Goal: Navigation & Orientation: Find specific page/section

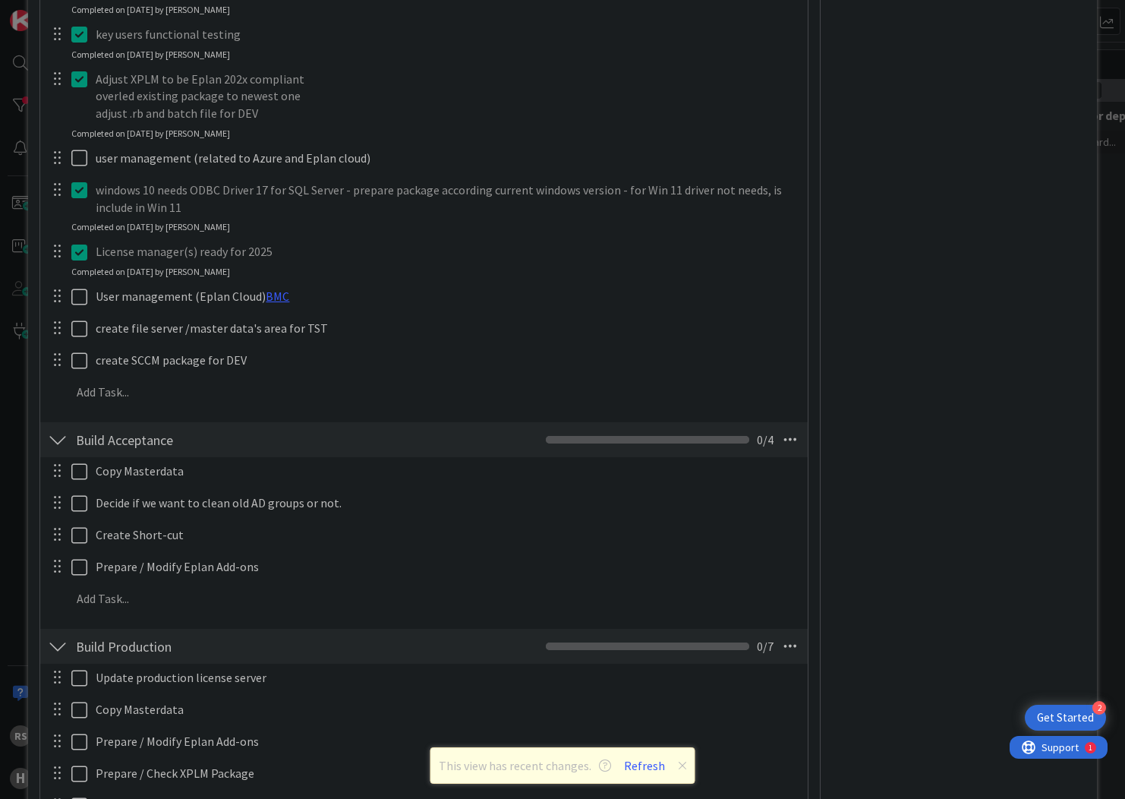
type textarea "x"
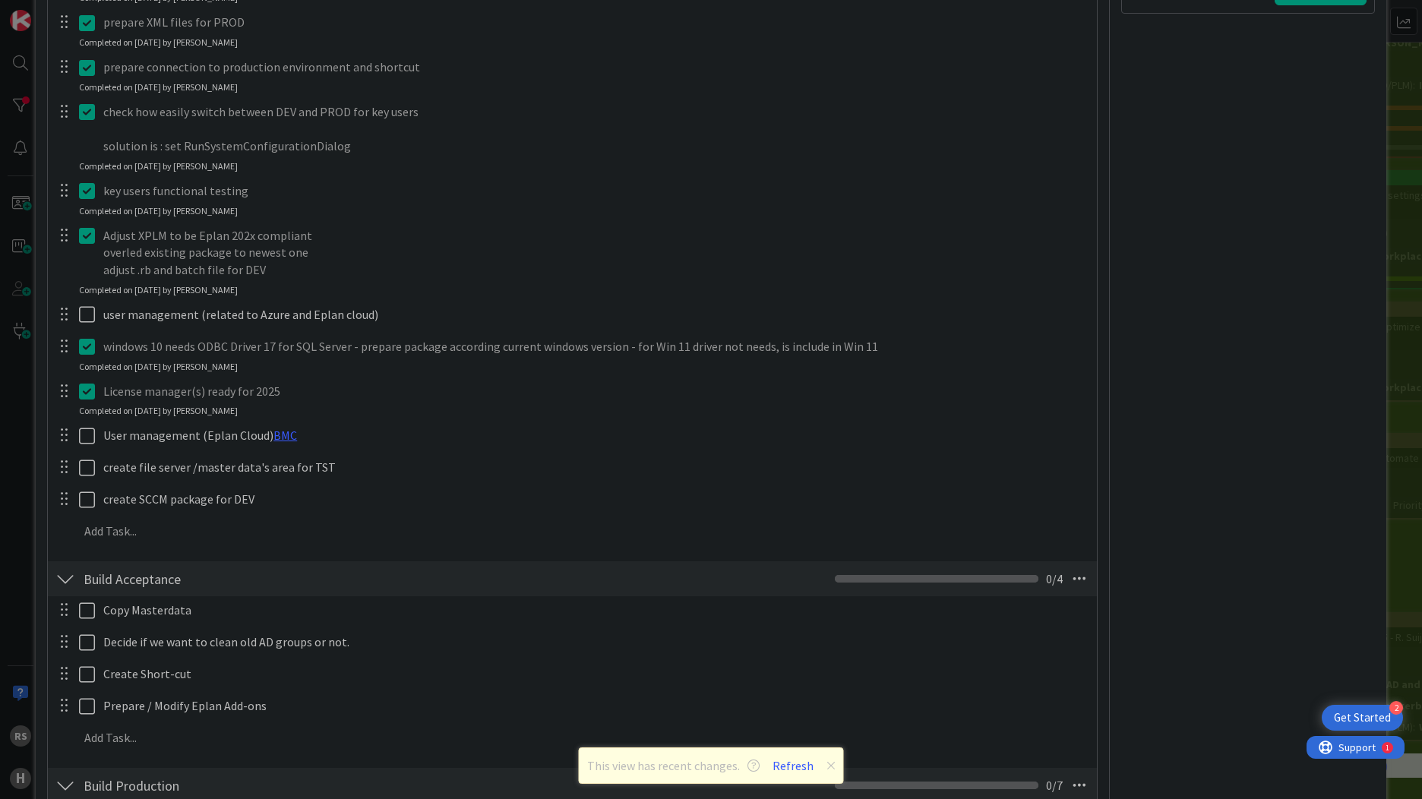
scroll to position [1081, 0]
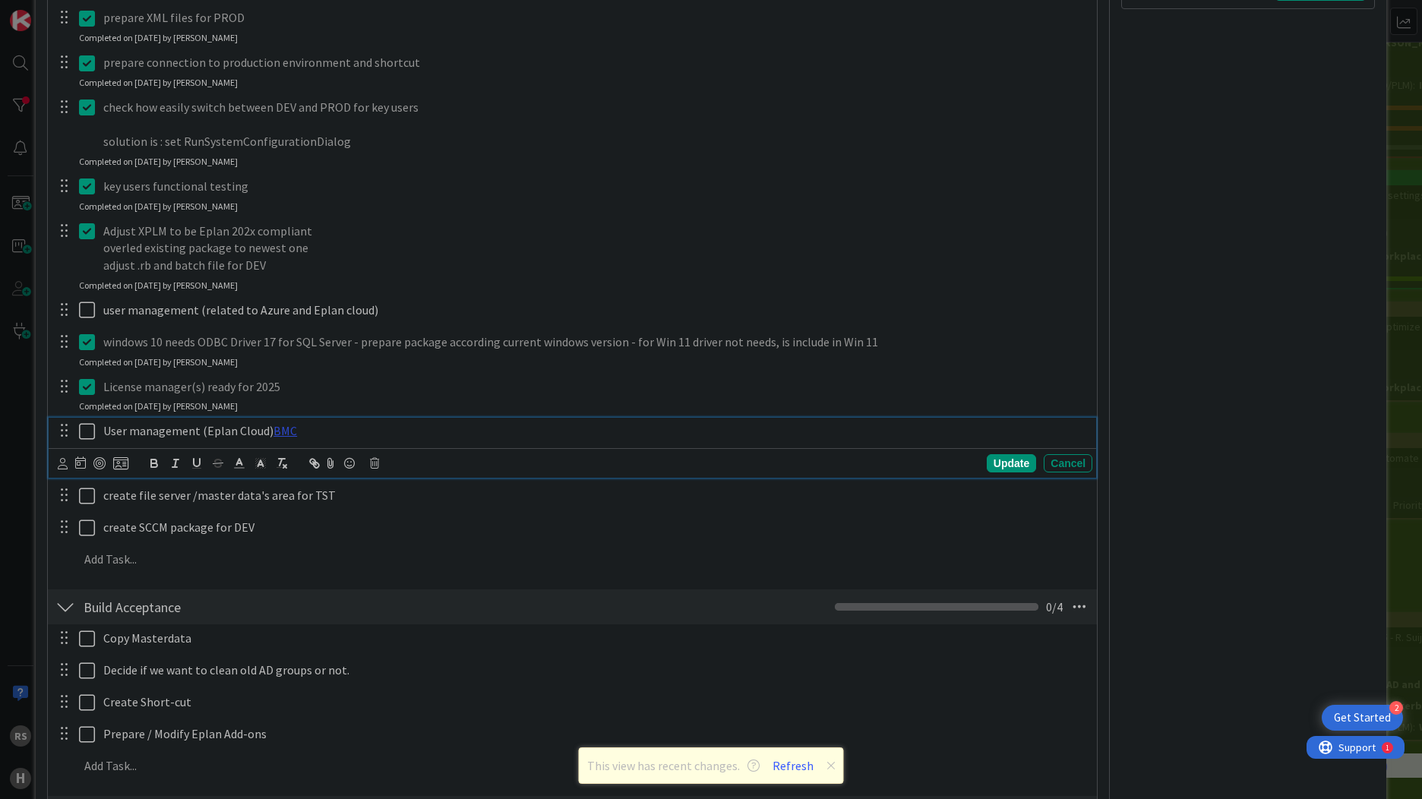
click at [278, 432] on link "BMC" at bounding box center [285, 430] width 24 height 15
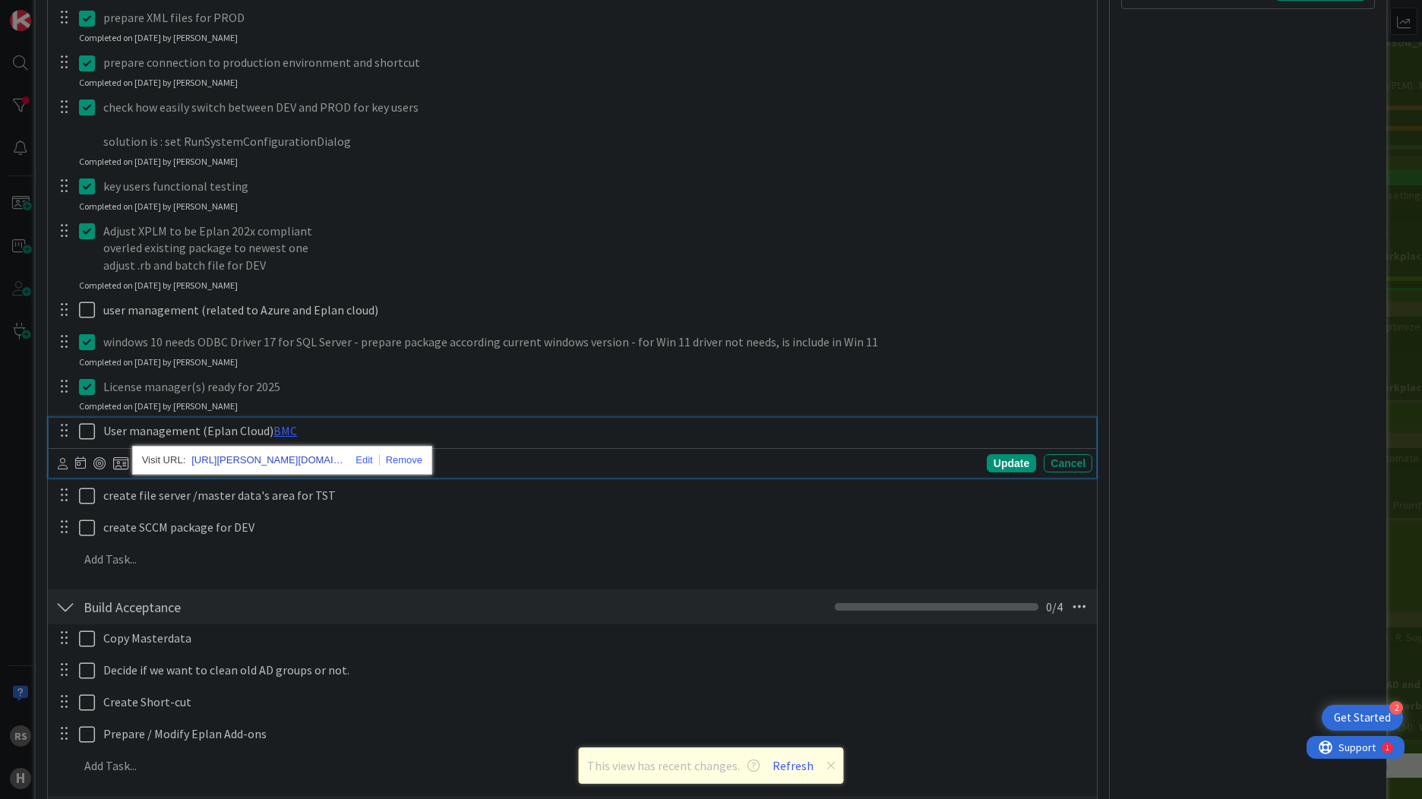
click at [272, 459] on link "[URL][PERSON_NAME][DOMAIN_NAME]" at bounding box center [267, 460] width 152 height 20
click at [1125, 381] on div "RS Owner RH 2 Application Management Dates Planned Dates Not Set Not Set Actual…" at bounding box center [1248, 428] width 254 height 2899
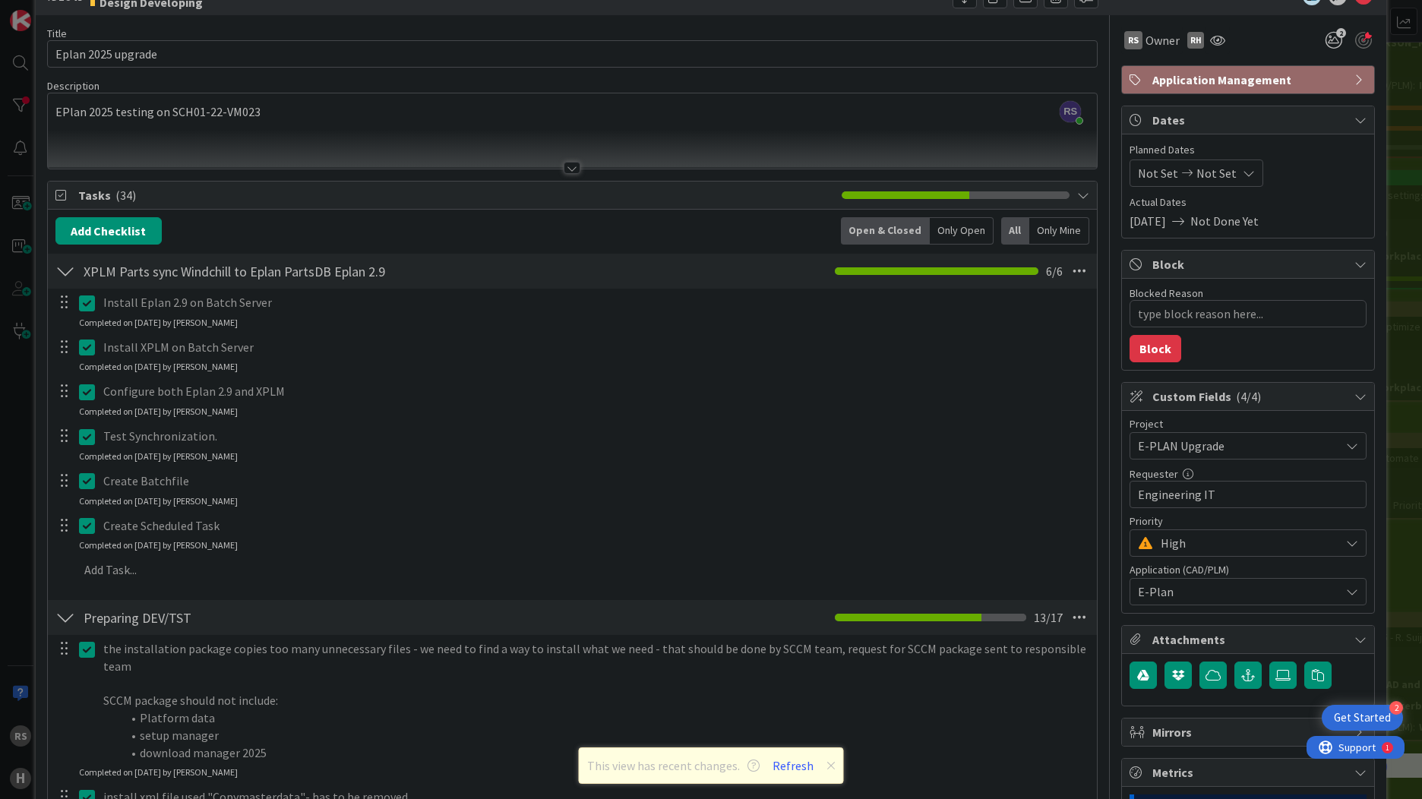
scroll to position [0, 0]
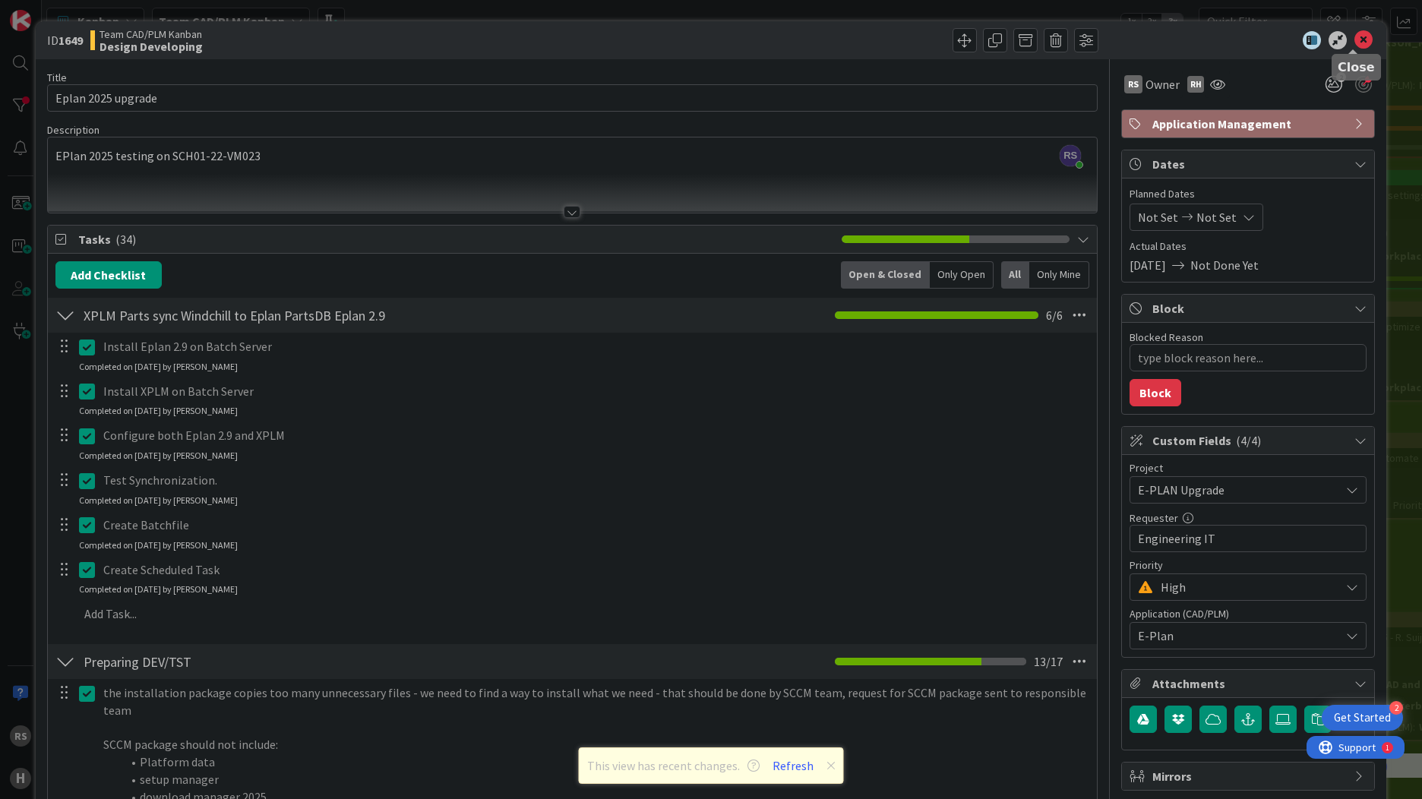
click at [1125, 44] on icon at bounding box center [1363, 40] width 18 height 18
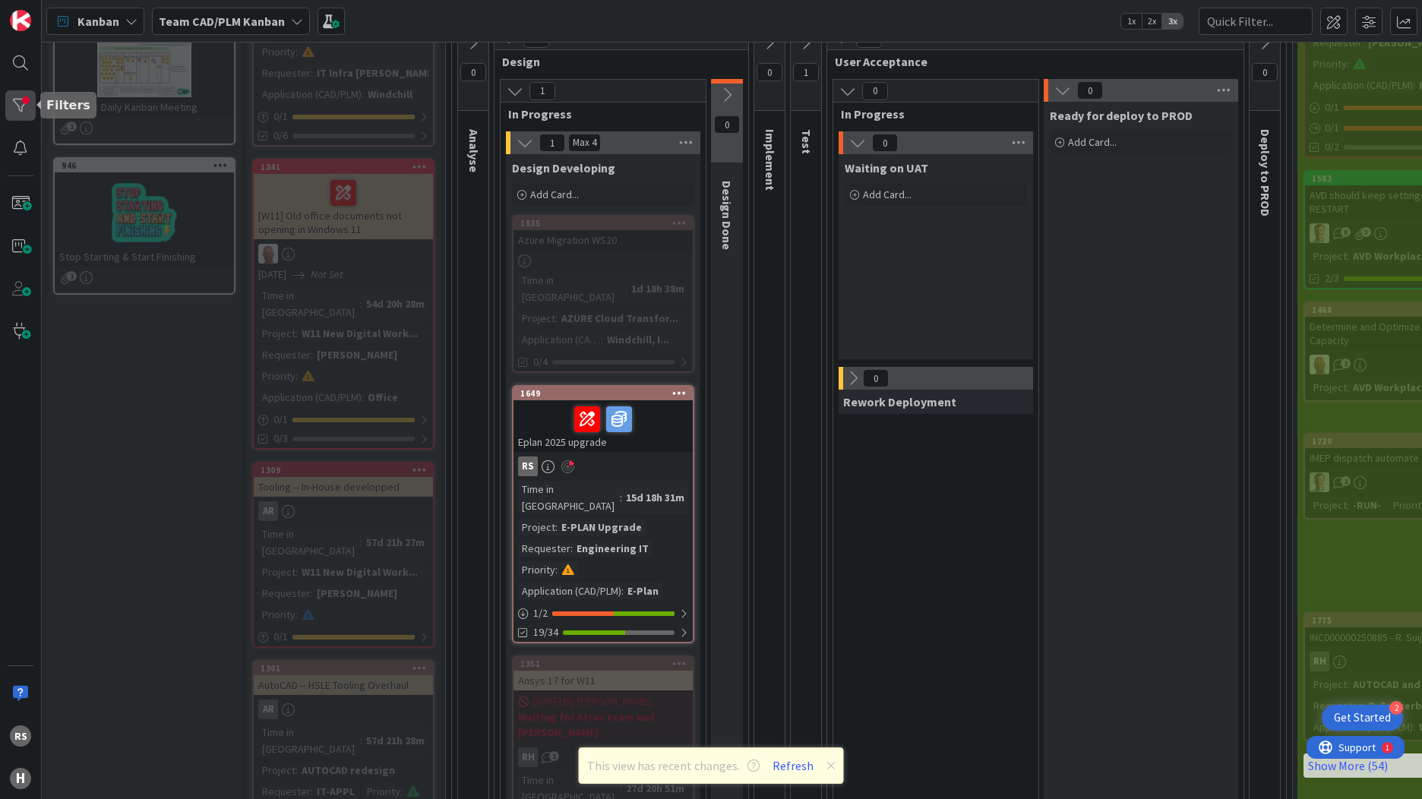
click at [10, 99] on div at bounding box center [20, 105] width 30 height 30
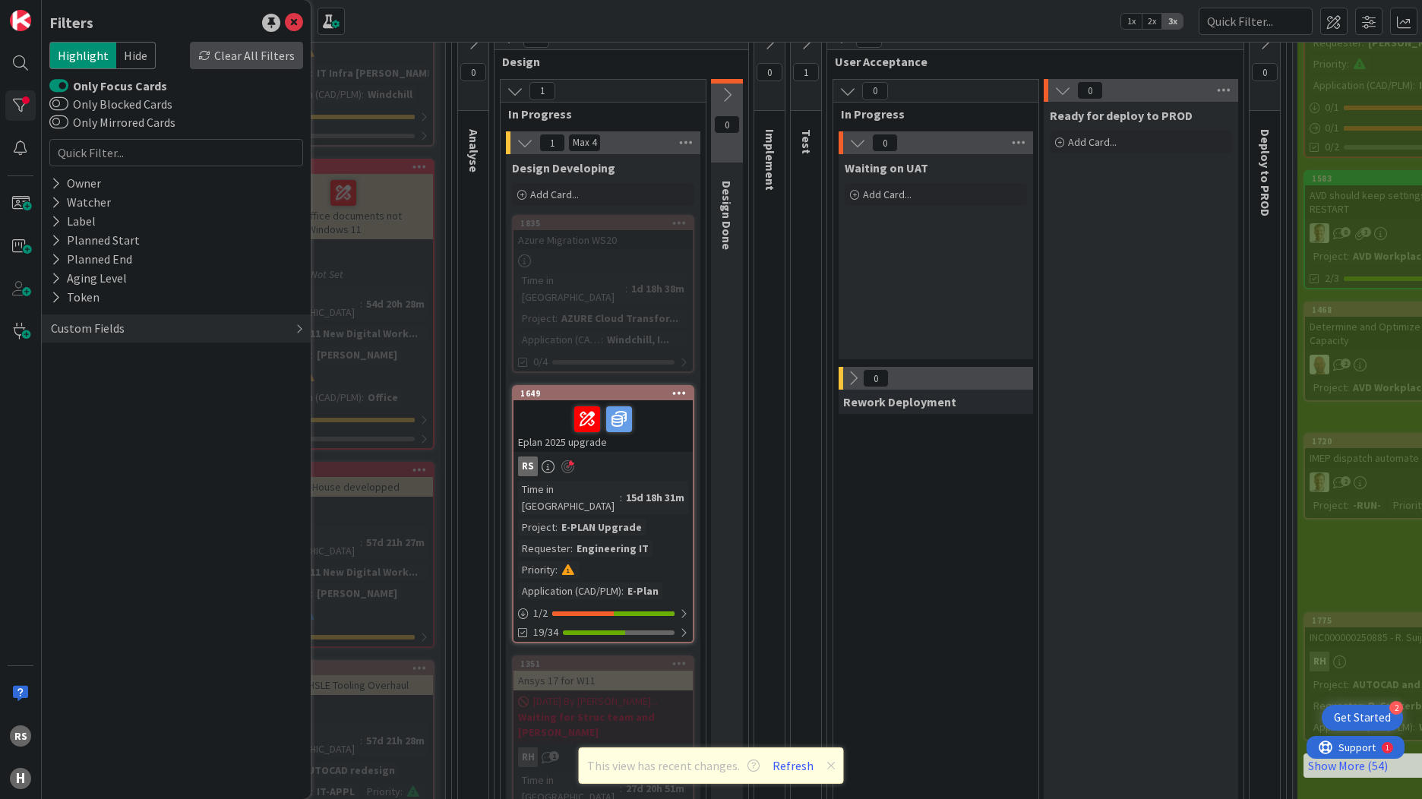
click at [232, 58] on div "Clear All Filters" at bounding box center [246, 55] width 113 height 27
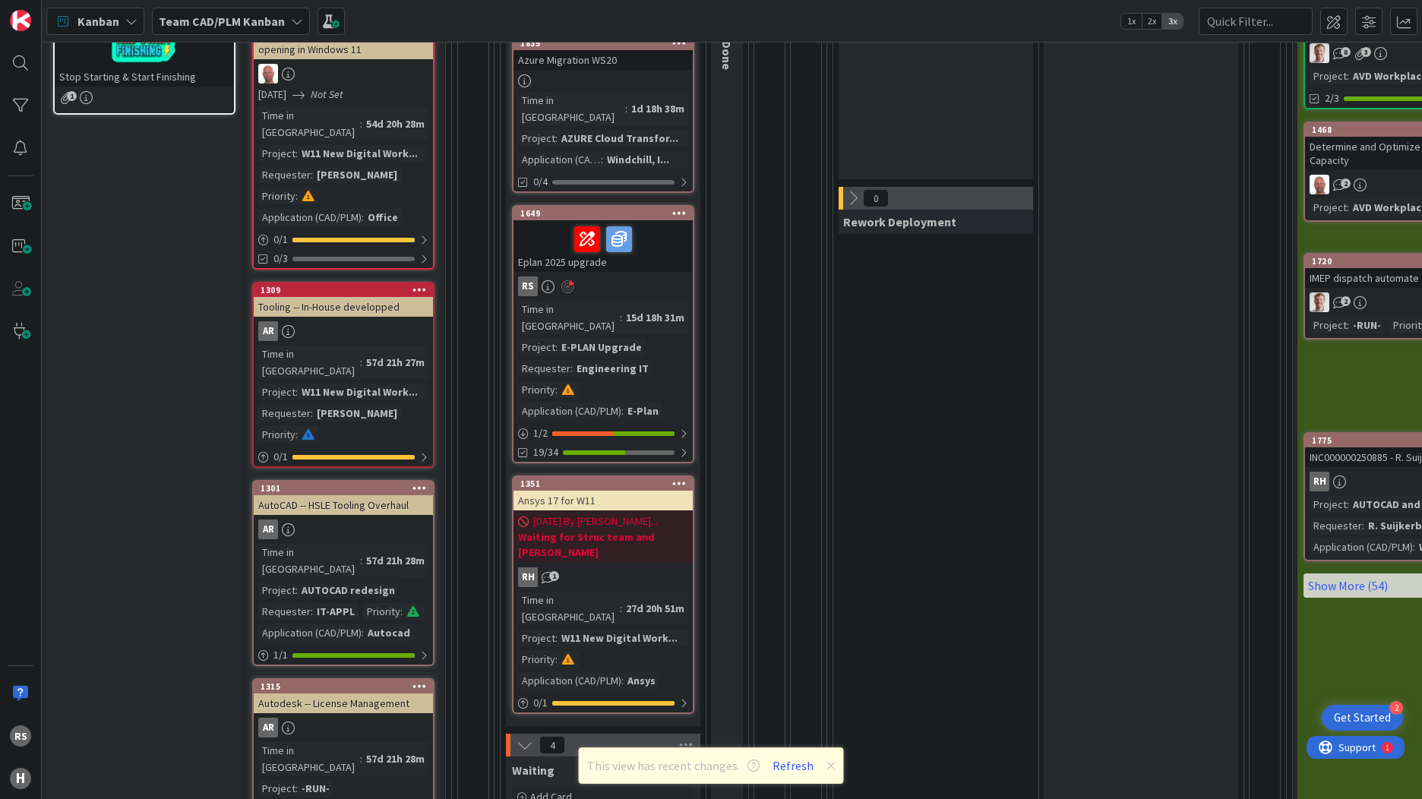
scroll to position [76, 0]
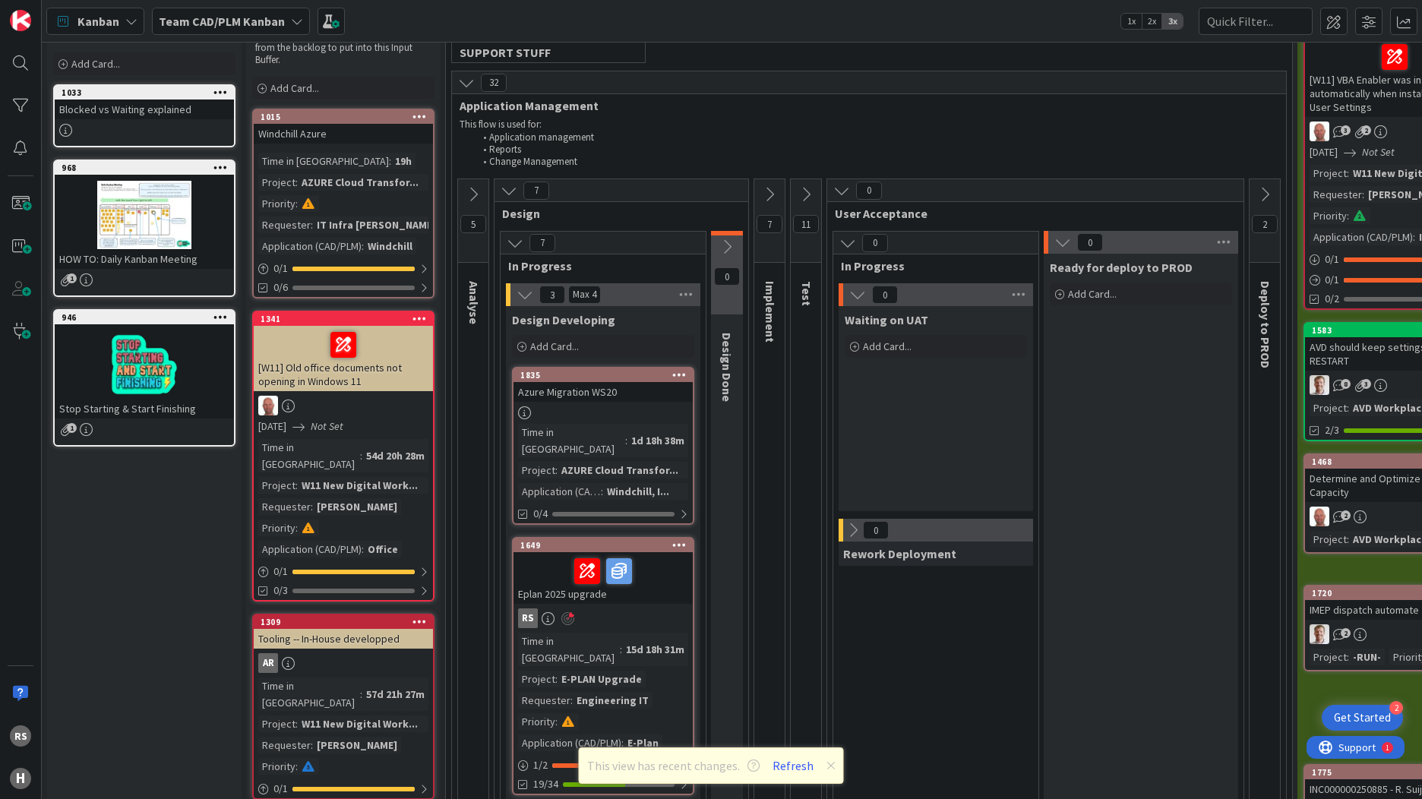
click at [105, 30] on span "Kanban" at bounding box center [98, 21] width 42 height 18
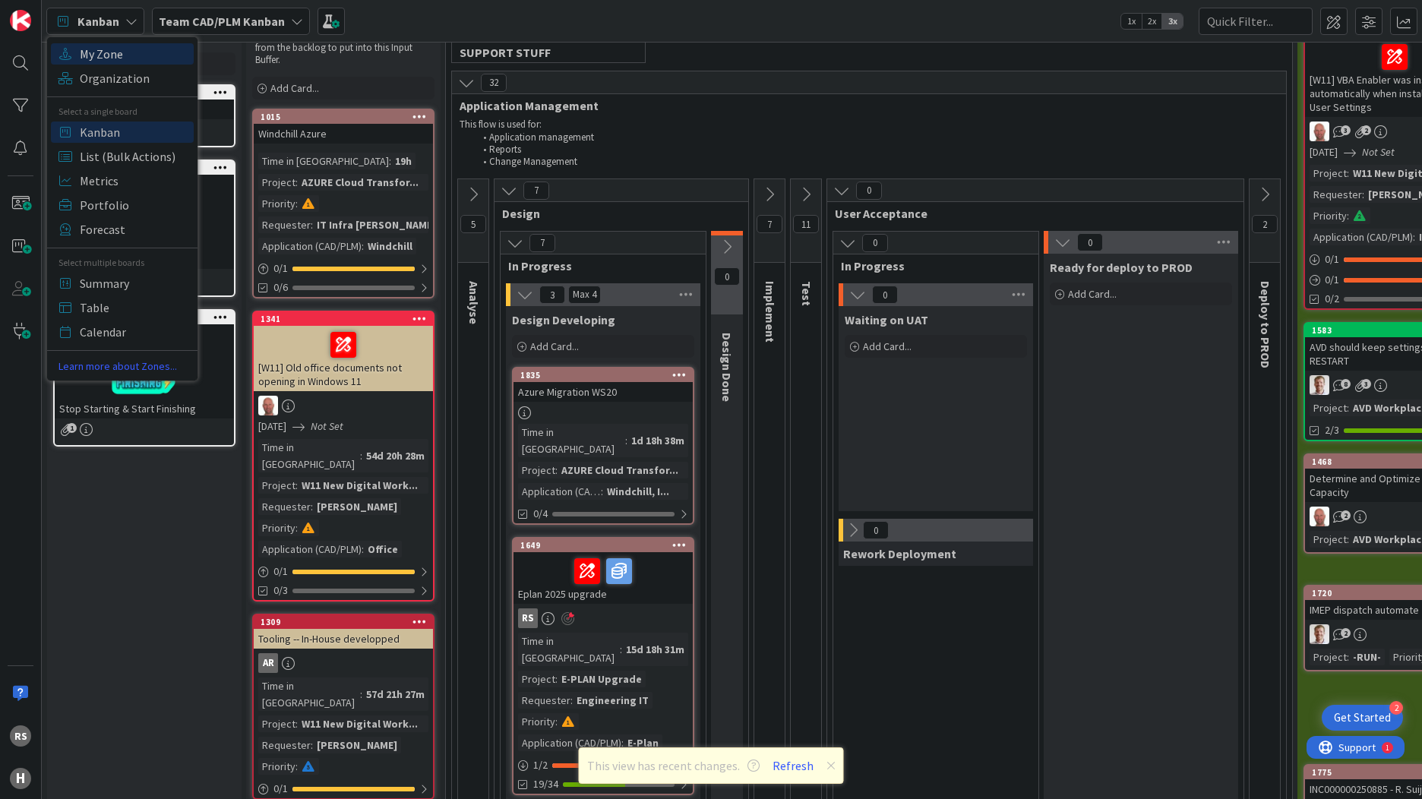
click at [107, 64] on span "My Zone" at bounding box center [134, 54] width 109 height 23
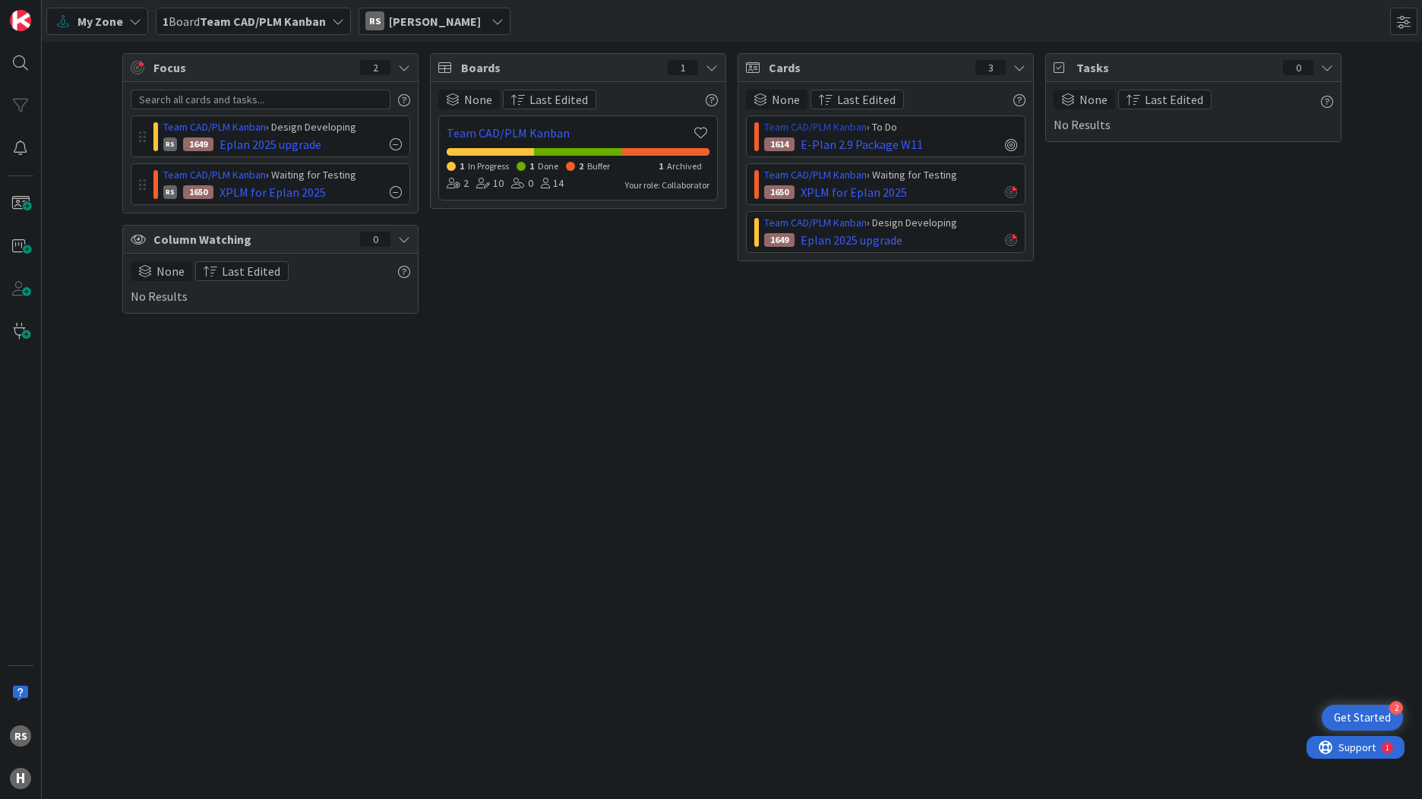
click at [807, 130] on link "Team CAD/PLM Kanban" at bounding box center [815, 127] width 103 height 14
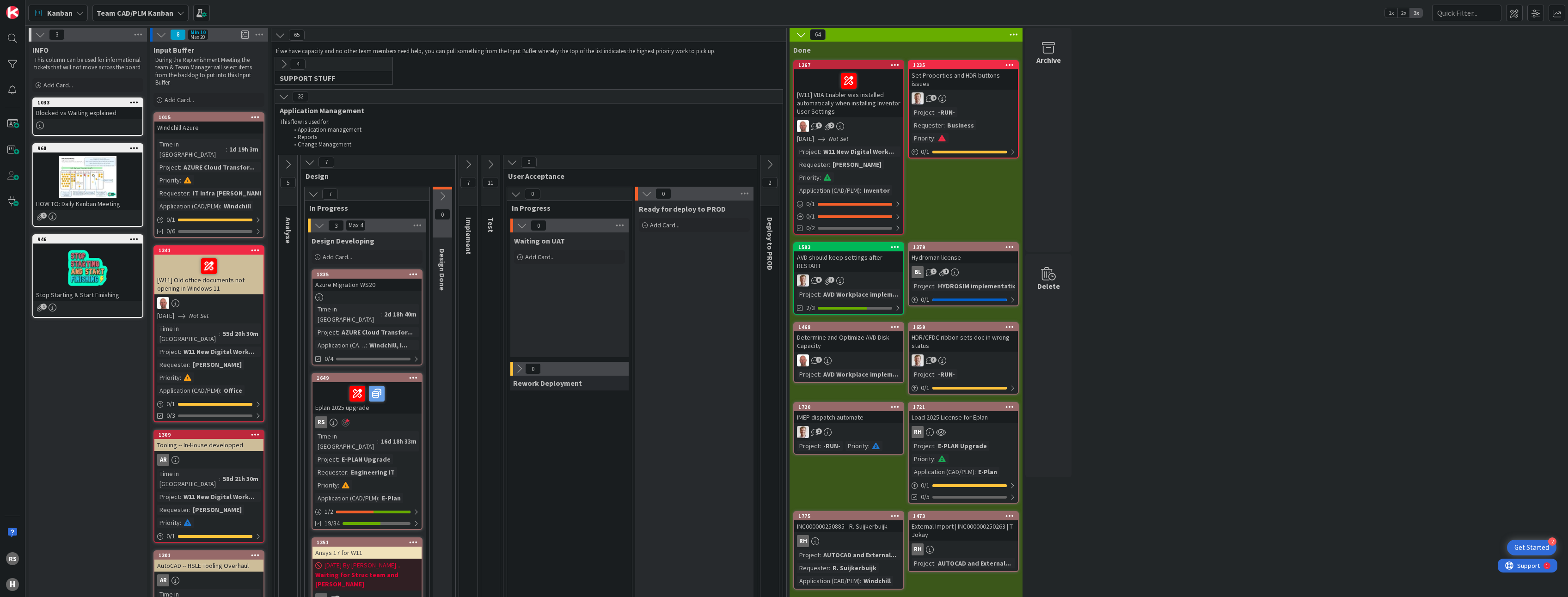
click at [63, 12] on span "Kanban" at bounding box center [60, 13] width 26 height 11
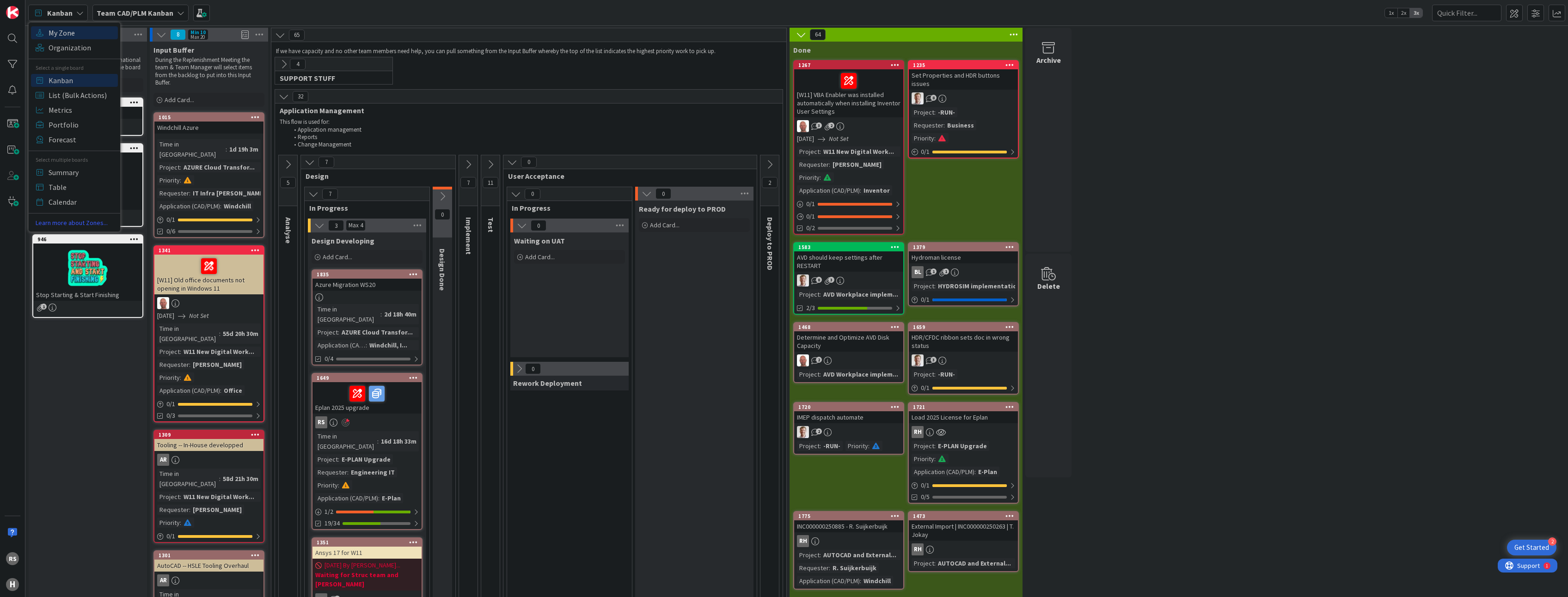
click at [72, 34] on span "My Zone" at bounding box center [82, 33] width 66 height 14
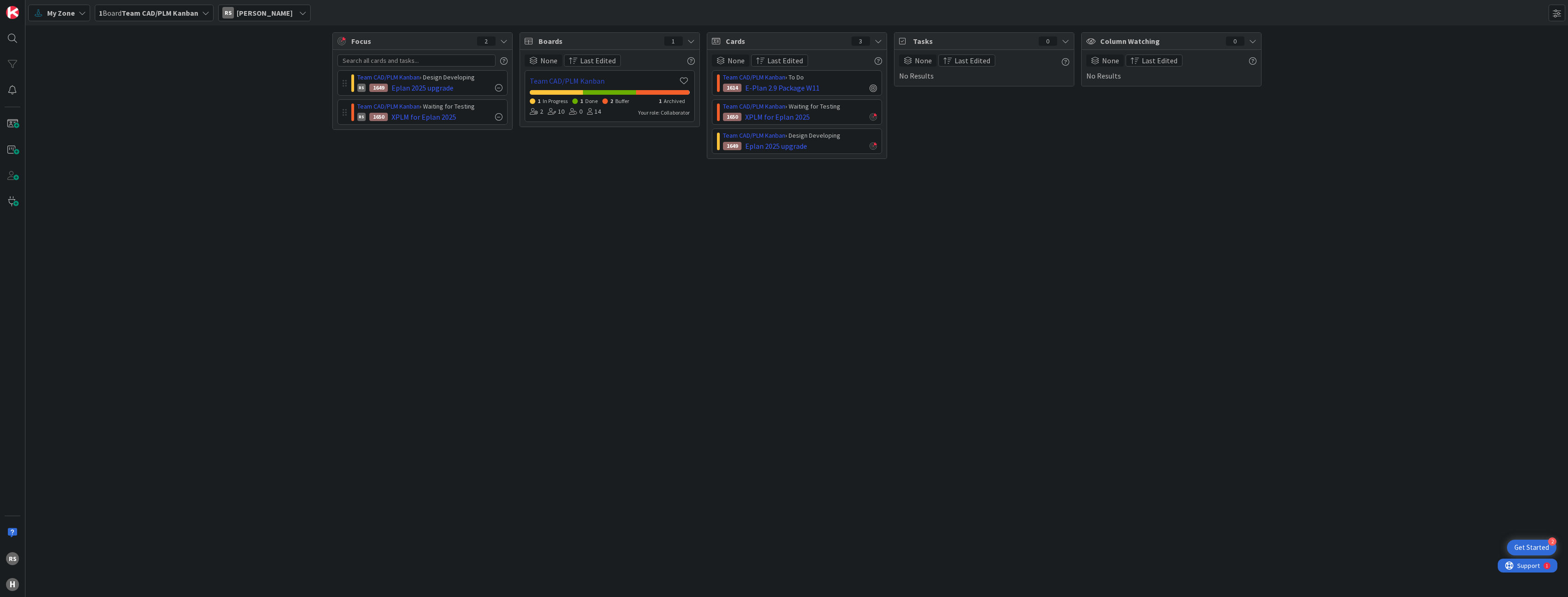
click at [549, 78] on link "Team CAD/PLM Kanban" at bounding box center [604, 81] width 149 height 11
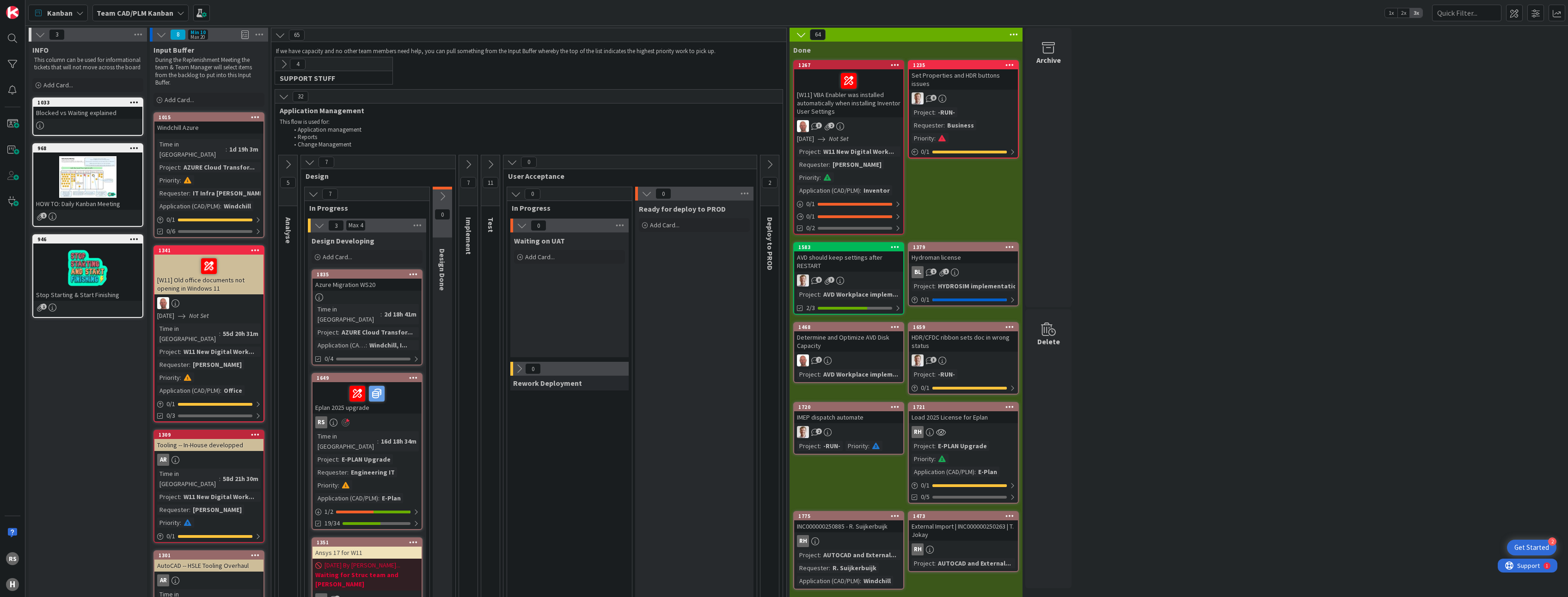
click at [74, 12] on div "Kanban" at bounding box center [58, 13] width 60 height 16
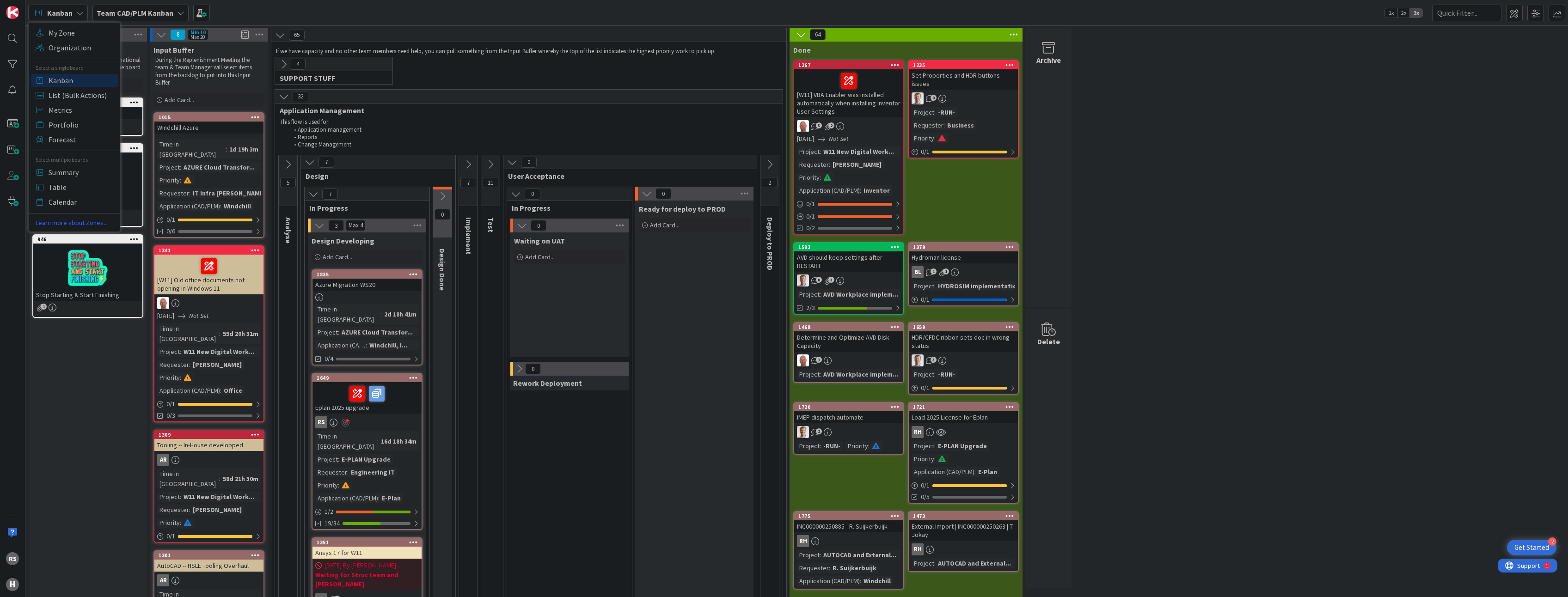
click at [138, 15] on b "Team CAD/PLM Kanban" at bounding box center [135, 13] width 77 height 9
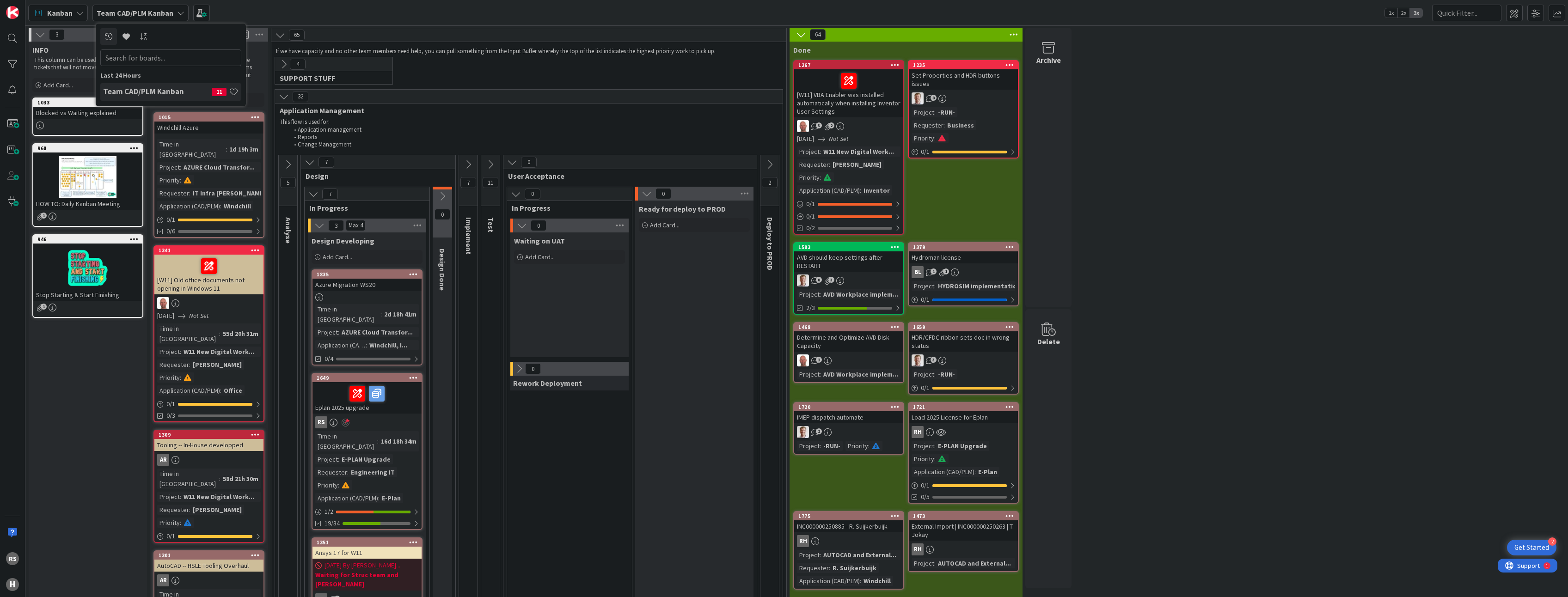
click at [58, 13] on span "Kanban" at bounding box center [60, 13] width 26 height 11
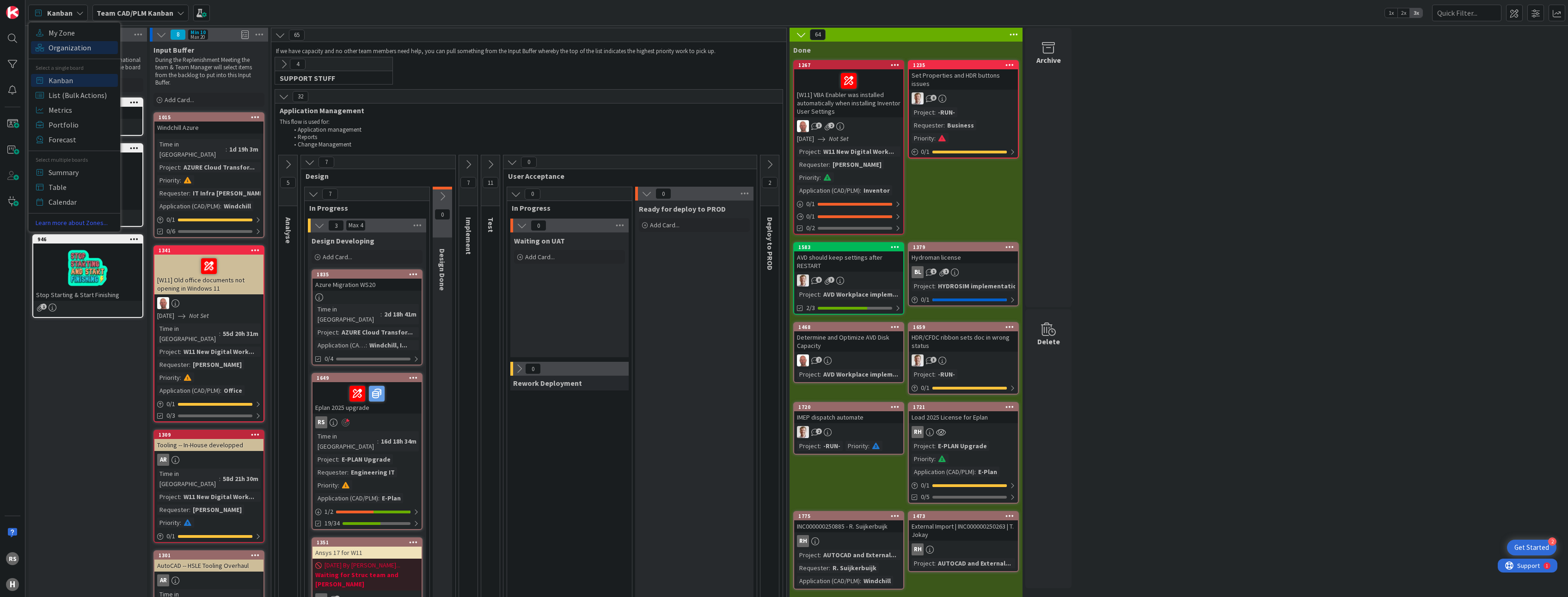
click at [60, 47] on span "Organization" at bounding box center [82, 47] width 66 height 14
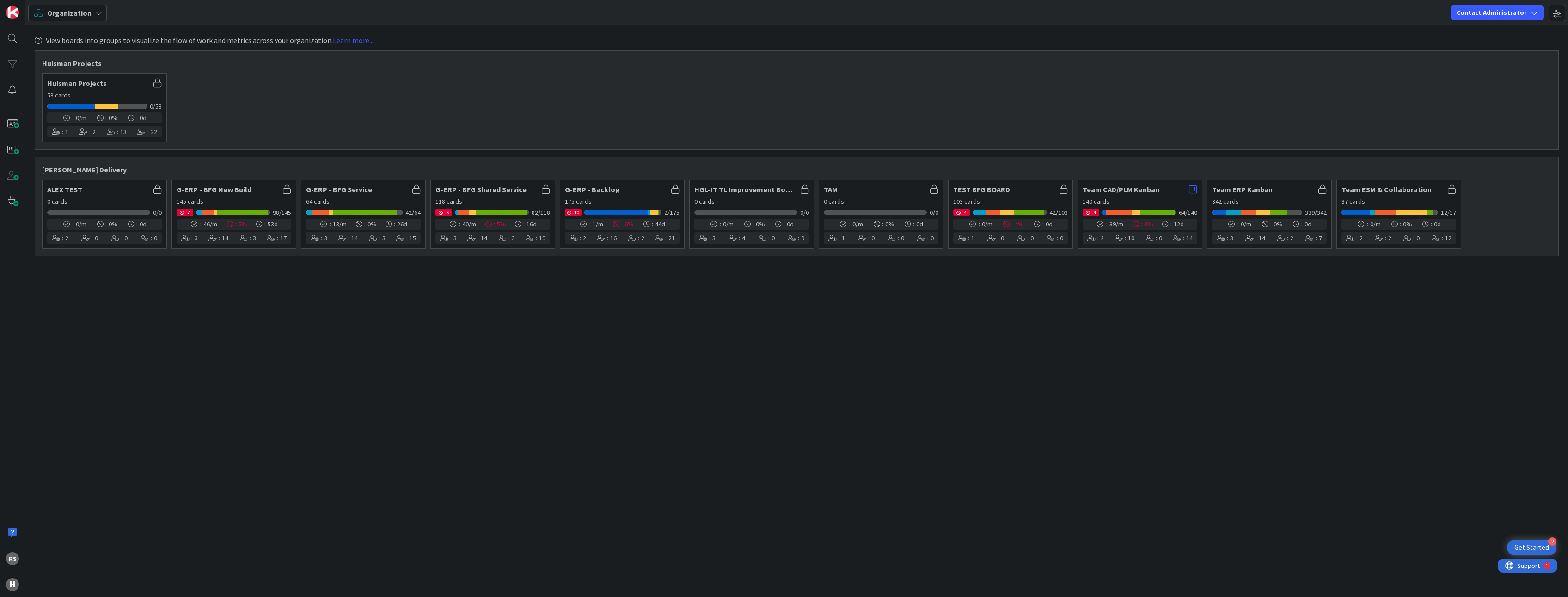
click at [94, 86] on span "Huisman Projects" at bounding box center [97, 83] width 102 height 7
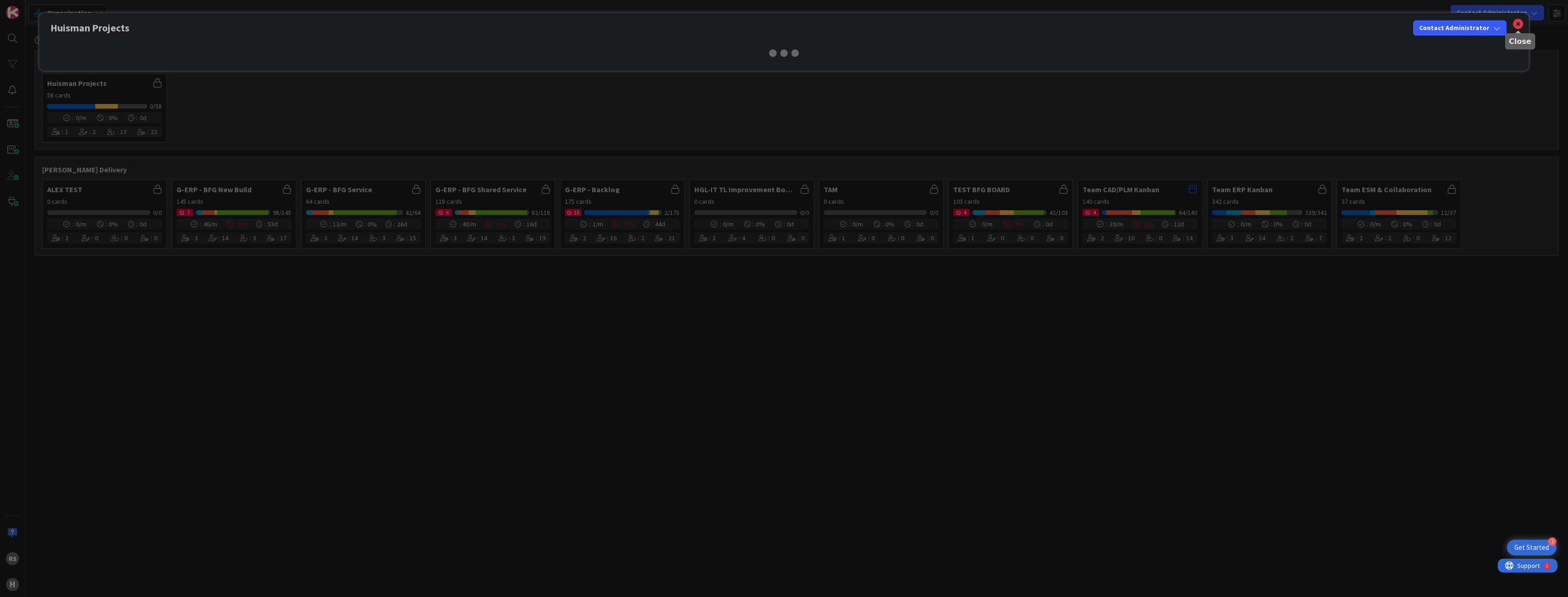
click at [685, 25] on icon at bounding box center [1518, 24] width 12 height 13
